Goal: Information Seeking & Learning: Learn about a topic

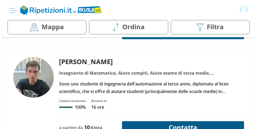
scroll to position [243, 0]
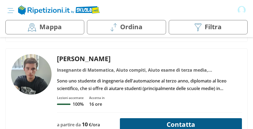
click at [199, 29] on img at bounding box center [198, 28] width 6 height 8
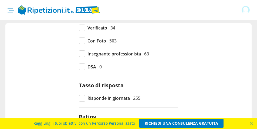
scroll to position [232, 0]
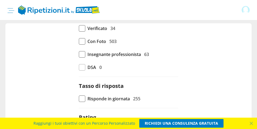
click at [105, 56] on span "Insegnante professionista" at bounding box center [115, 55] width 54 height 8
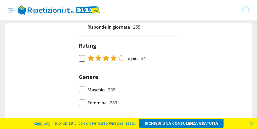
scroll to position [313, 0]
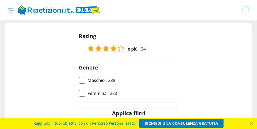
click at [138, 113] on button "Applica filtri" at bounding box center [129, 113] width 100 height 10
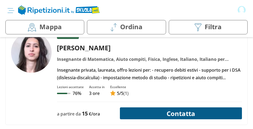
scroll to position [162, 0]
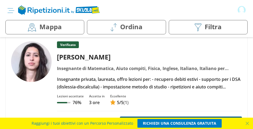
click at [83, 81] on div "Insegnante privata, laureata, offro lezioni per: - recupero debiti estivi - sup…" at bounding box center [149, 82] width 189 height 15
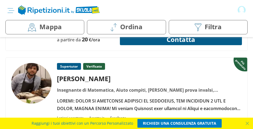
scroll to position [433, 0]
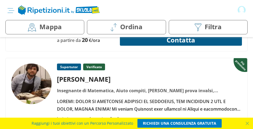
click at [80, 97] on div "Supertutor Verificato Federico L." at bounding box center [149, 88] width 189 height 49
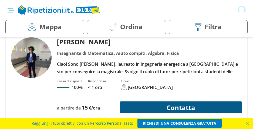
scroll to position [676, 0]
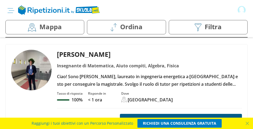
click at [107, 77] on div "Ciao! Sono Matteo, laureato in ingegneria energetica a Bologna e sto per conseg…" at bounding box center [149, 80] width 189 height 15
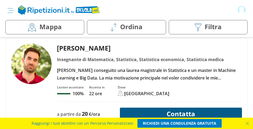
scroll to position [1163, 0]
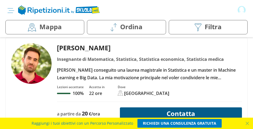
click at [114, 75] on div "Ho conseguito una laurea magistrale in Statistica e un master in Machine Learni…" at bounding box center [149, 73] width 189 height 15
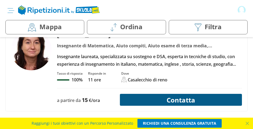
scroll to position [1379, 0]
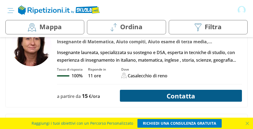
click at [97, 57] on div "Insegnante laureata, specializzata su sostegno e DSA, esperta in tecniche di st…" at bounding box center [149, 56] width 189 height 15
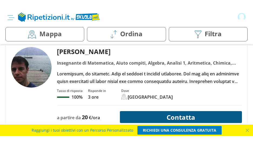
scroll to position [1460, 0]
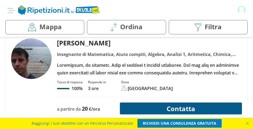
click at [91, 67] on div at bounding box center [149, 68] width 189 height 15
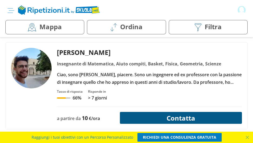
scroll to position [1839, 0]
